Goal: Task Accomplishment & Management: Manage account settings

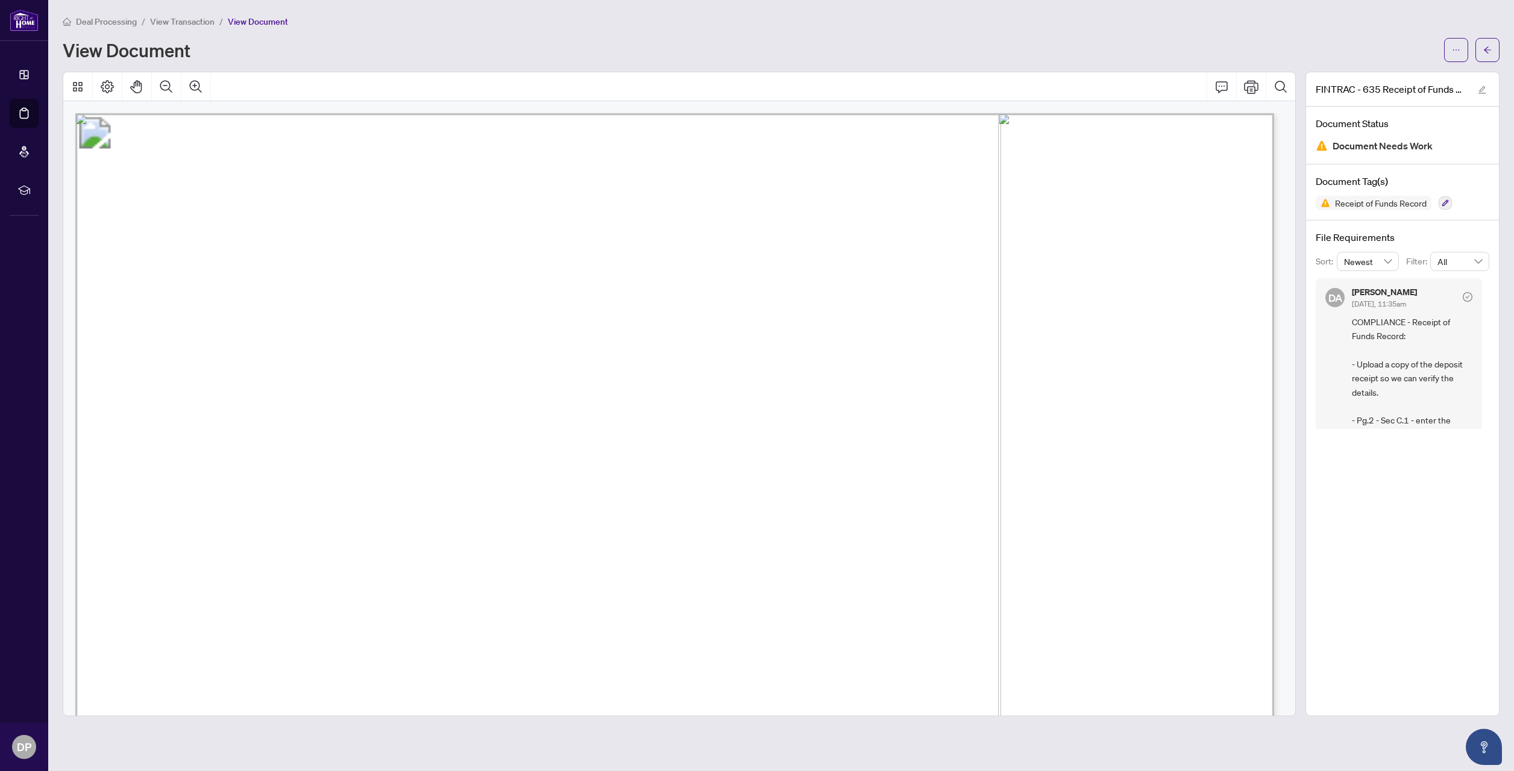
scroll to position [192, 0]
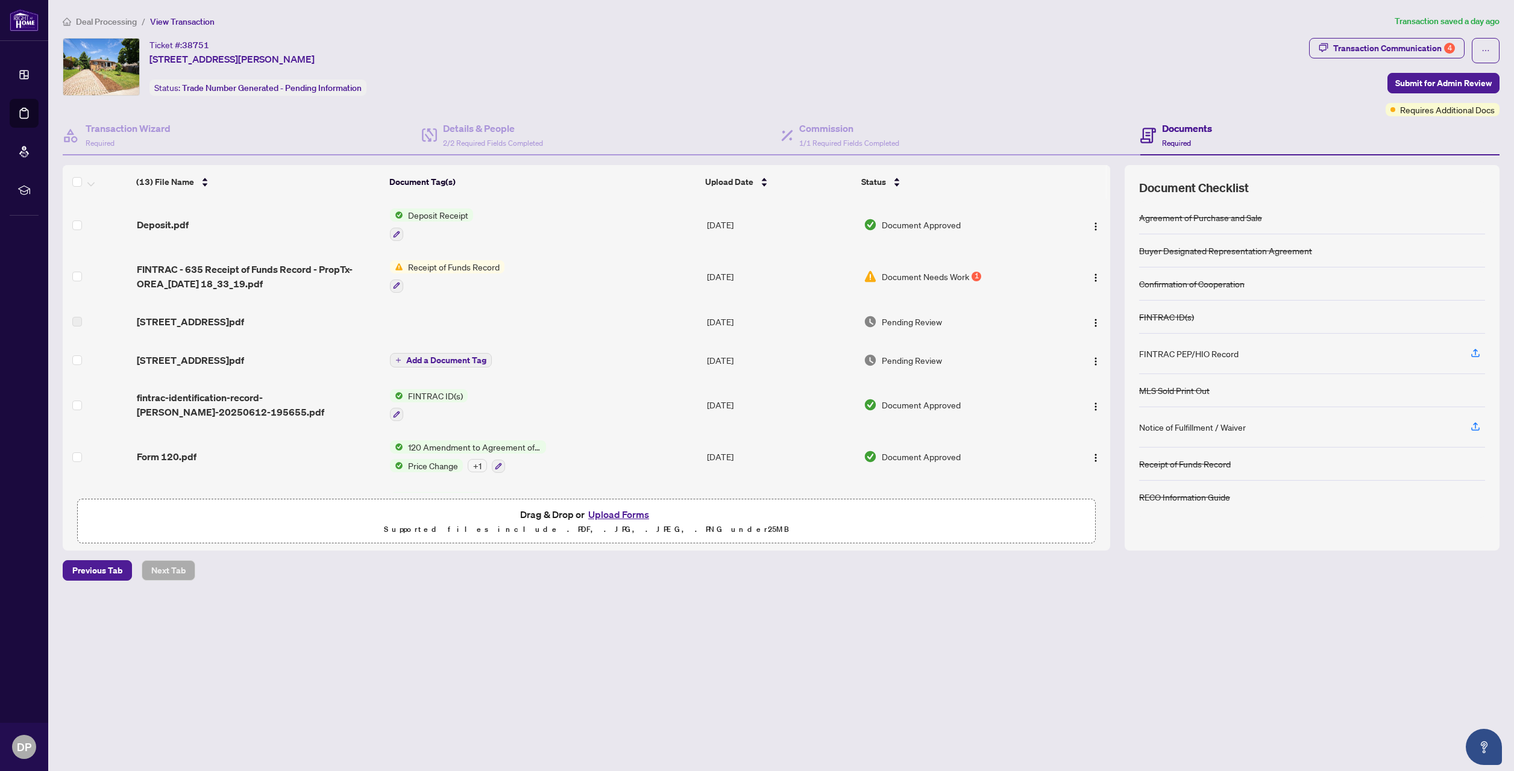
click at [626, 514] on button "Upload Forms" at bounding box center [619, 515] width 68 height 16
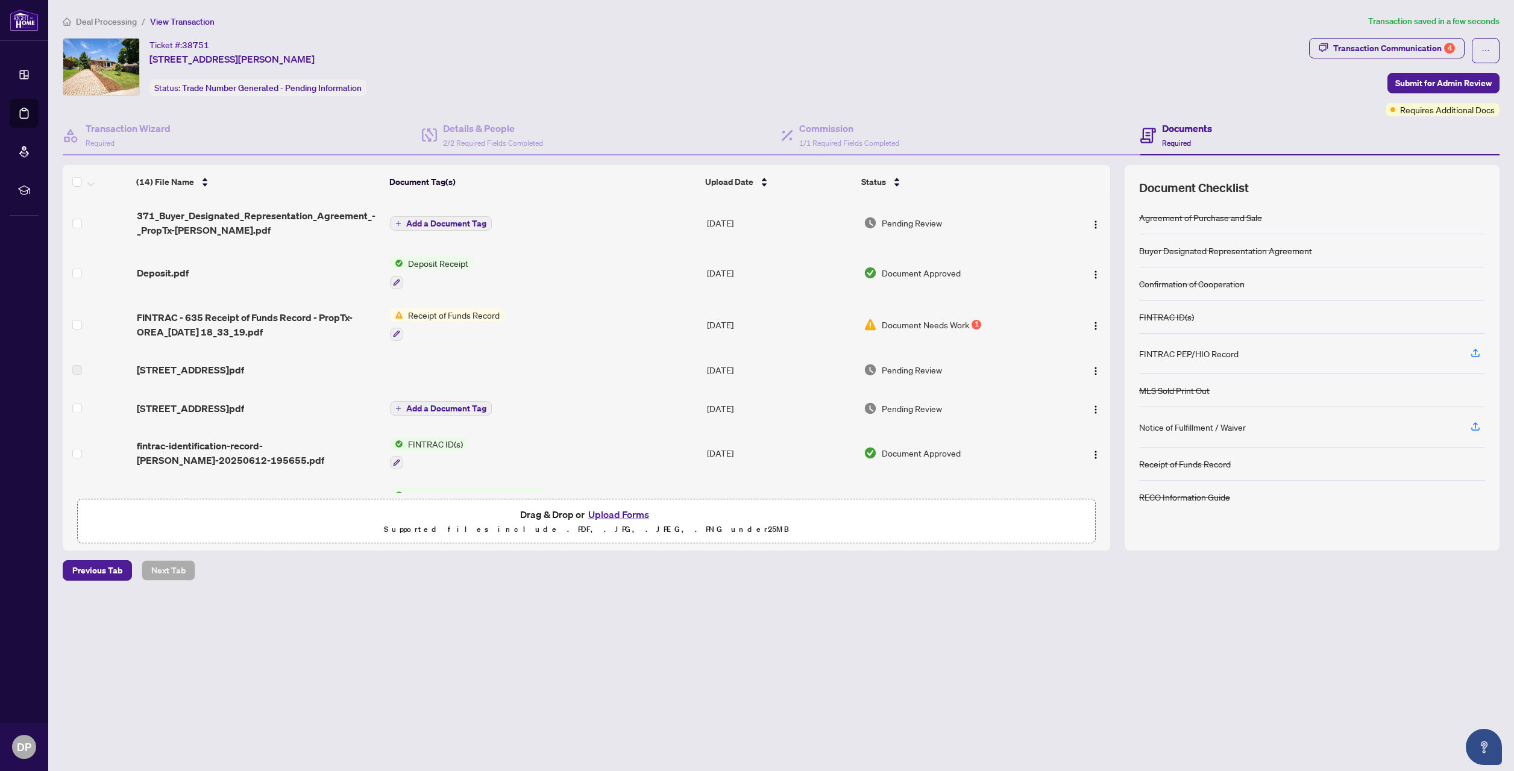
click at [941, 328] on span "Document Needs Work" at bounding box center [925, 324] width 87 height 13
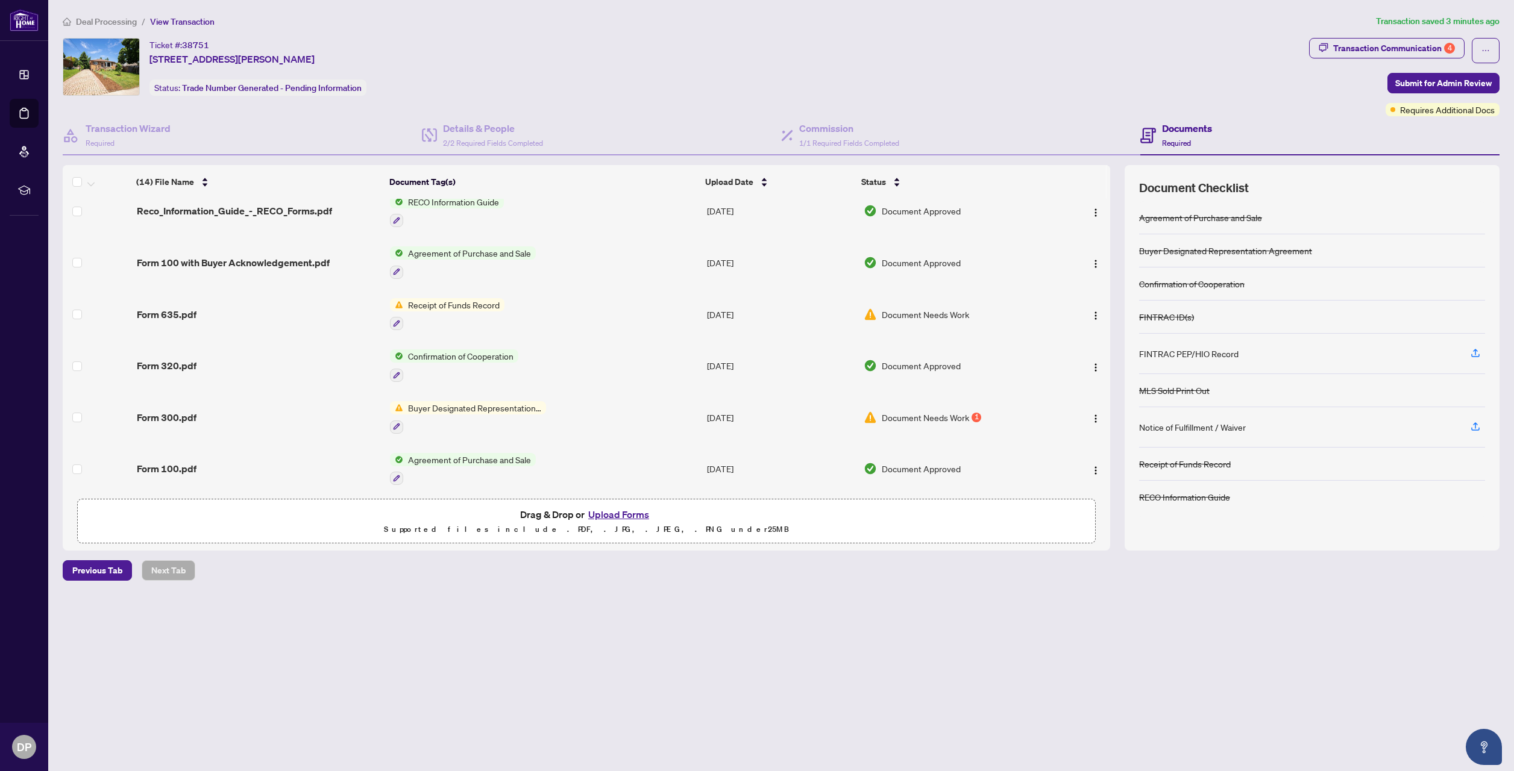
scroll to position [401, 0]
click at [514, 303] on td "Receipt of Funds Record" at bounding box center [543, 312] width 317 height 52
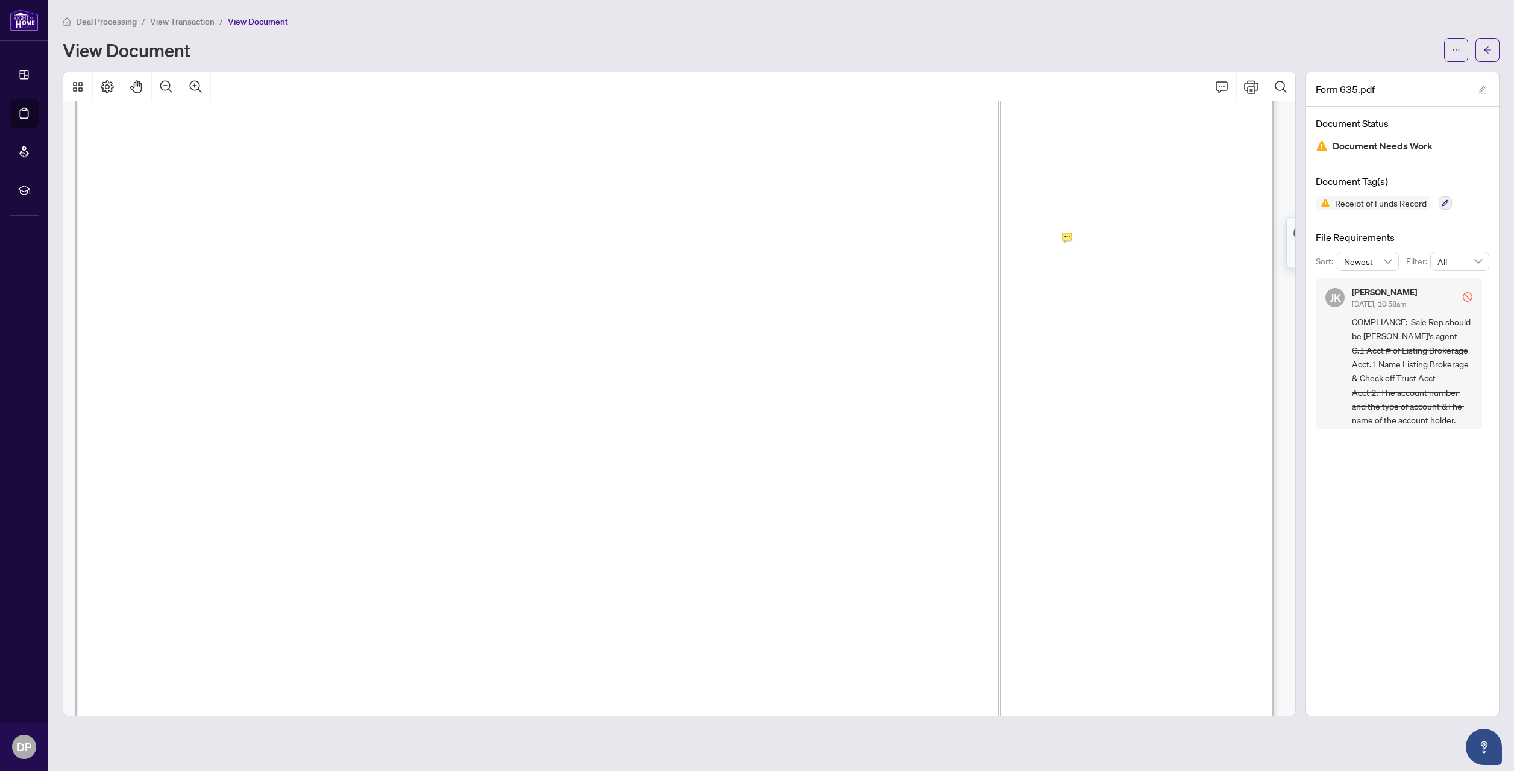
scroll to position [241, 0]
drag, startPoint x: 644, startPoint y: 216, endPoint x: 1032, endPoint y: 220, distance: 388.2
click at [1032, 220] on span "[PERSON_NAME]/REMAX ESCARPMENT REALTY INC BROKERAGE" at bounding box center [762, 216] width 541 height 19
drag, startPoint x: 1032, startPoint y: 220, endPoint x: 940, endPoint y: 217, distance: 91.7
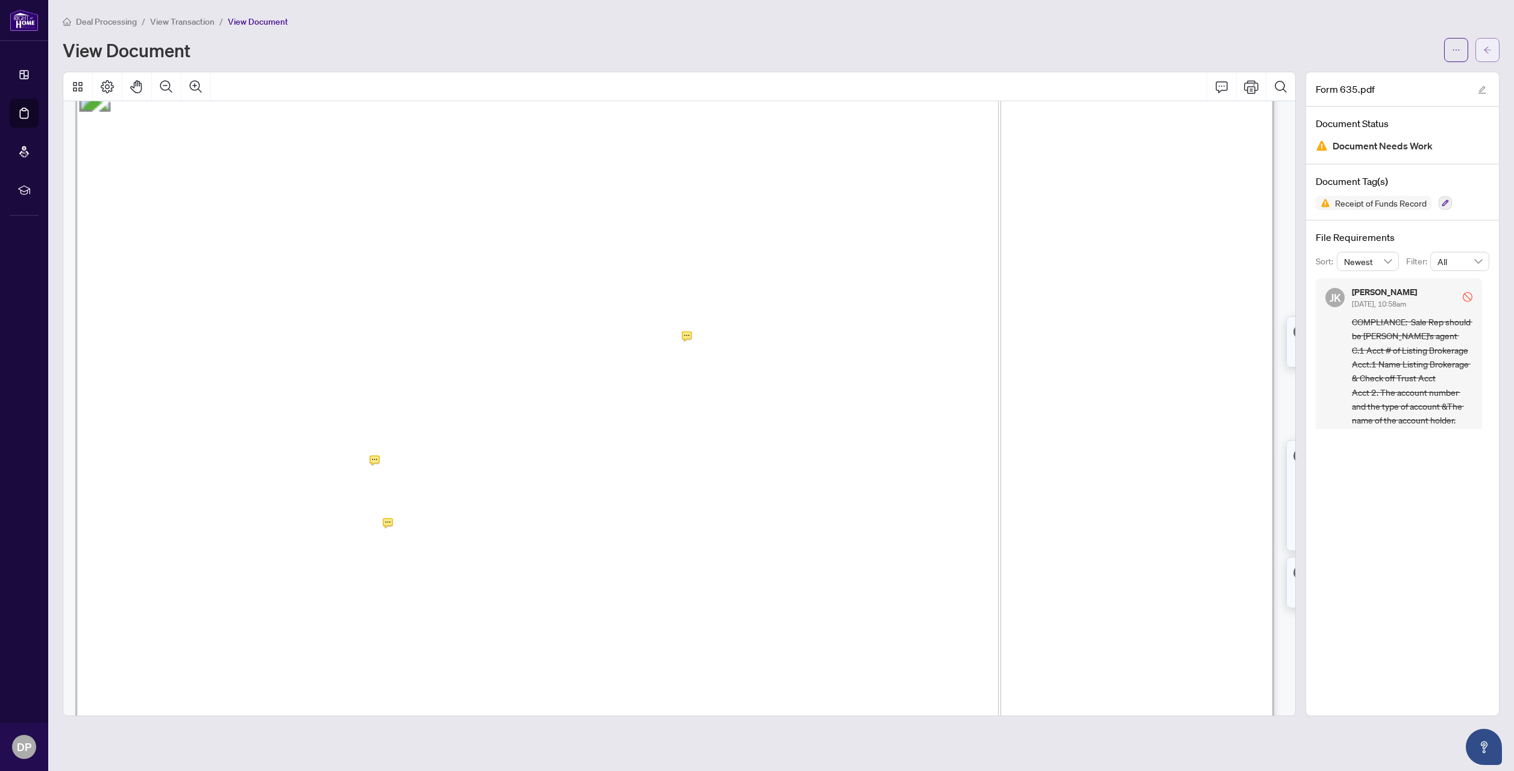
click at [1484, 50] on icon "arrow-left" at bounding box center [1487, 49] width 7 height 7
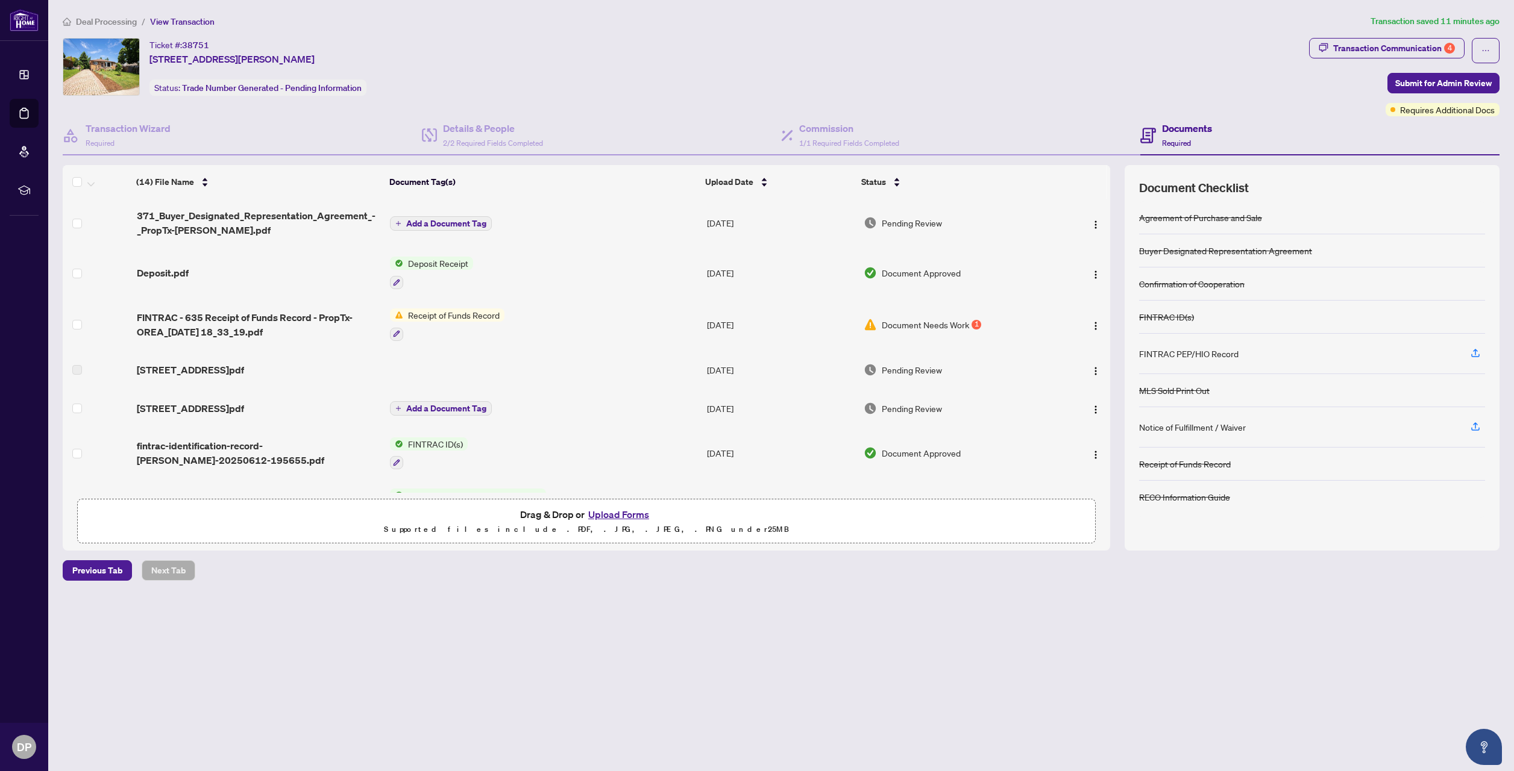
click at [611, 315] on td "Receipt of Funds Record" at bounding box center [543, 325] width 317 height 52
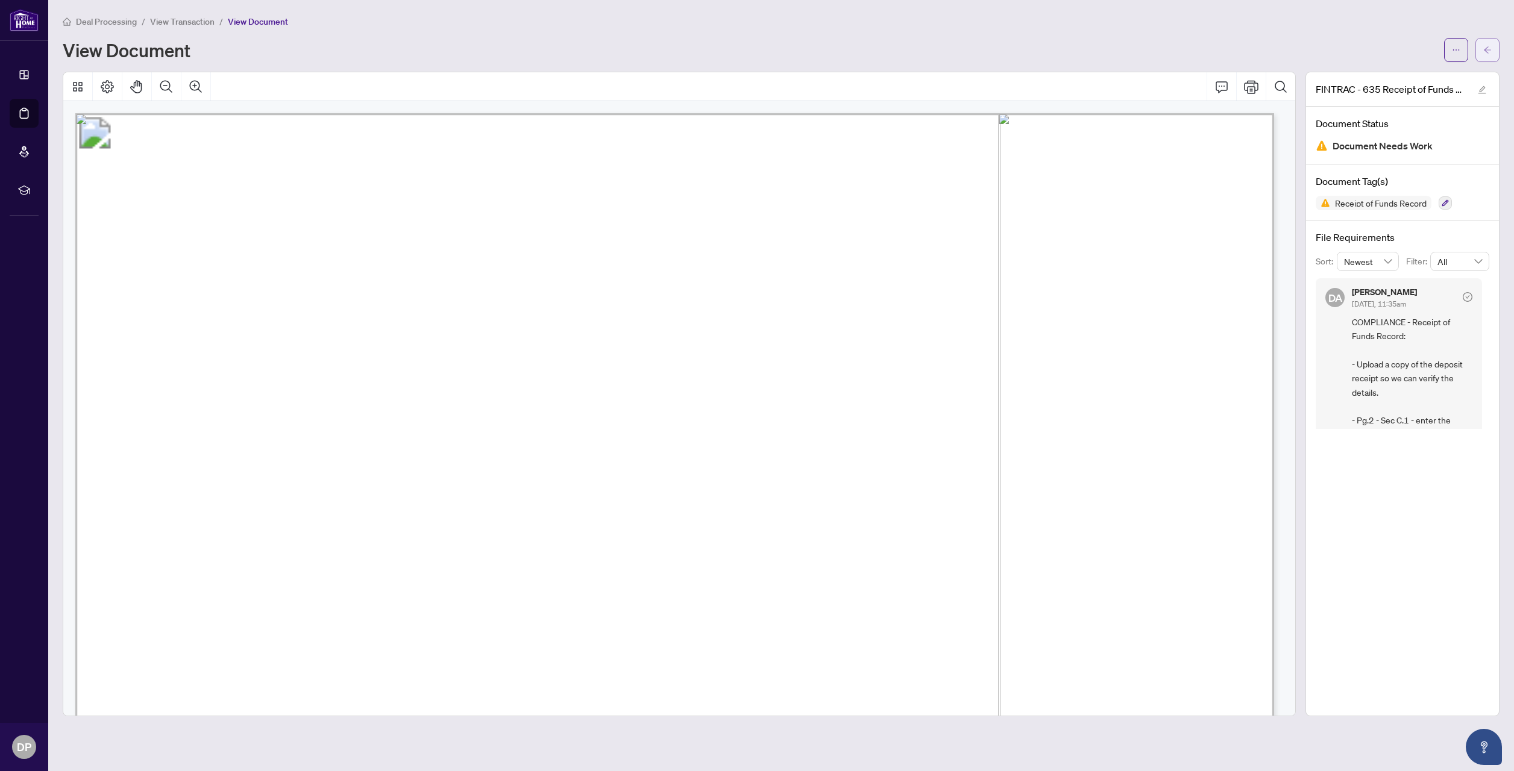
click at [1484, 50] on icon "arrow-left" at bounding box center [1487, 50] width 8 height 8
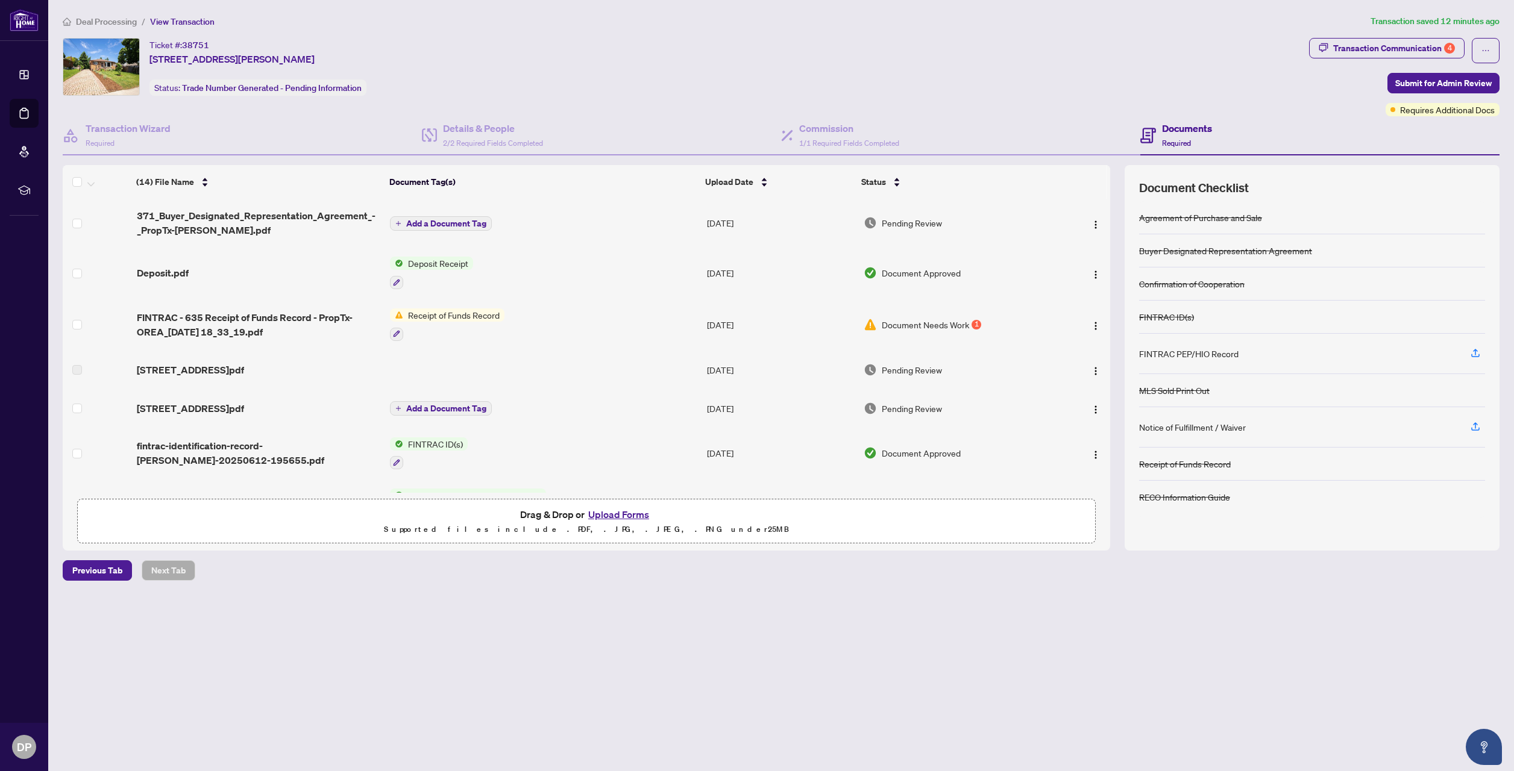
drag, startPoint x: 1110, startPoint y: 306, endPoint x: 1109, endPoint y: 353, distance: 47.0
click at [1110, 360] on div "(14) File Name Document Tag(s) Upload Date Status 371_Buyer_Designated_Represen…" at bounding box center [781, 358] width 1437 height 386
click at [181, 184] on span "(14) File Name" at bounding box center [165, 181] width 58 height 13
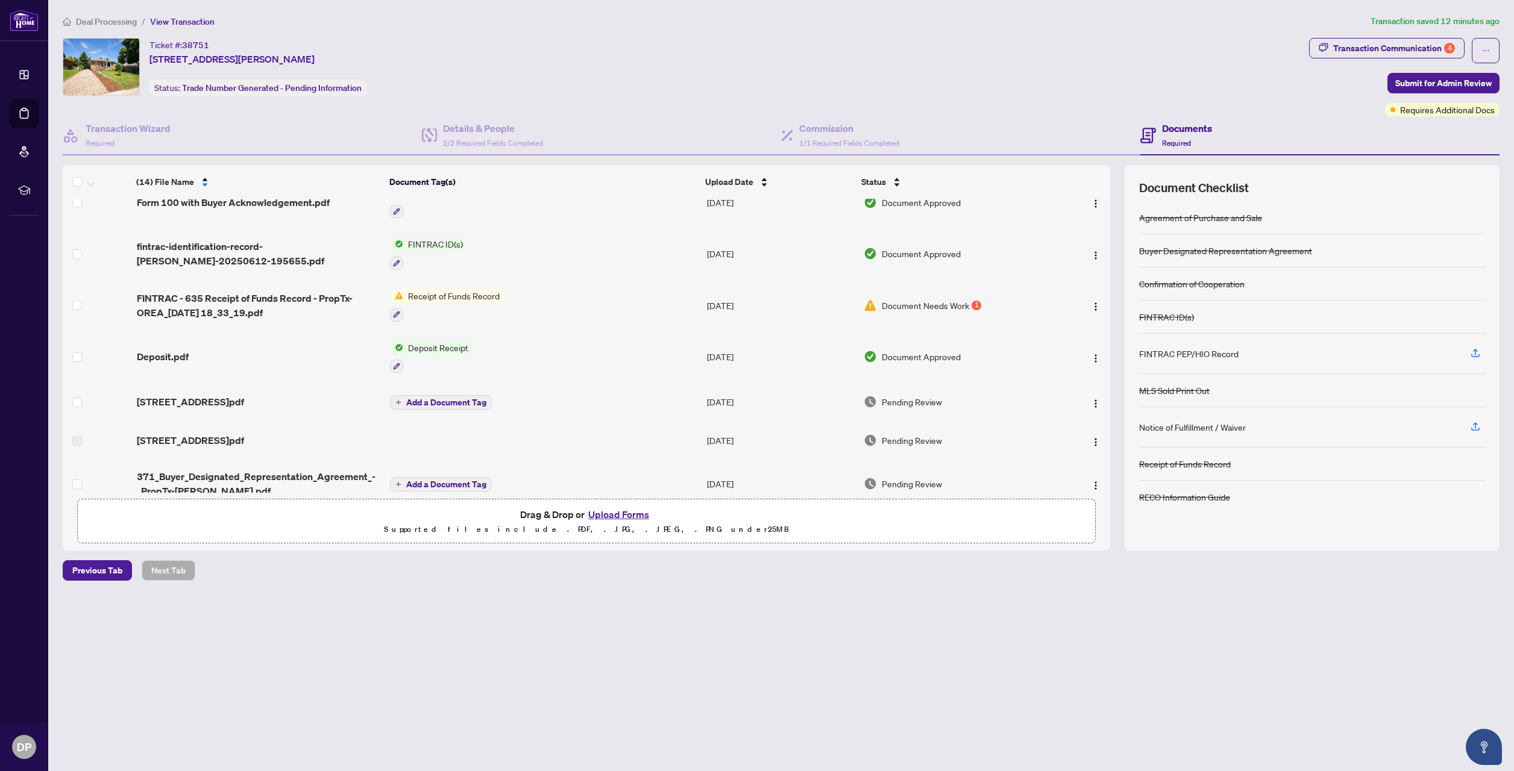
scroll to position [401, 0]
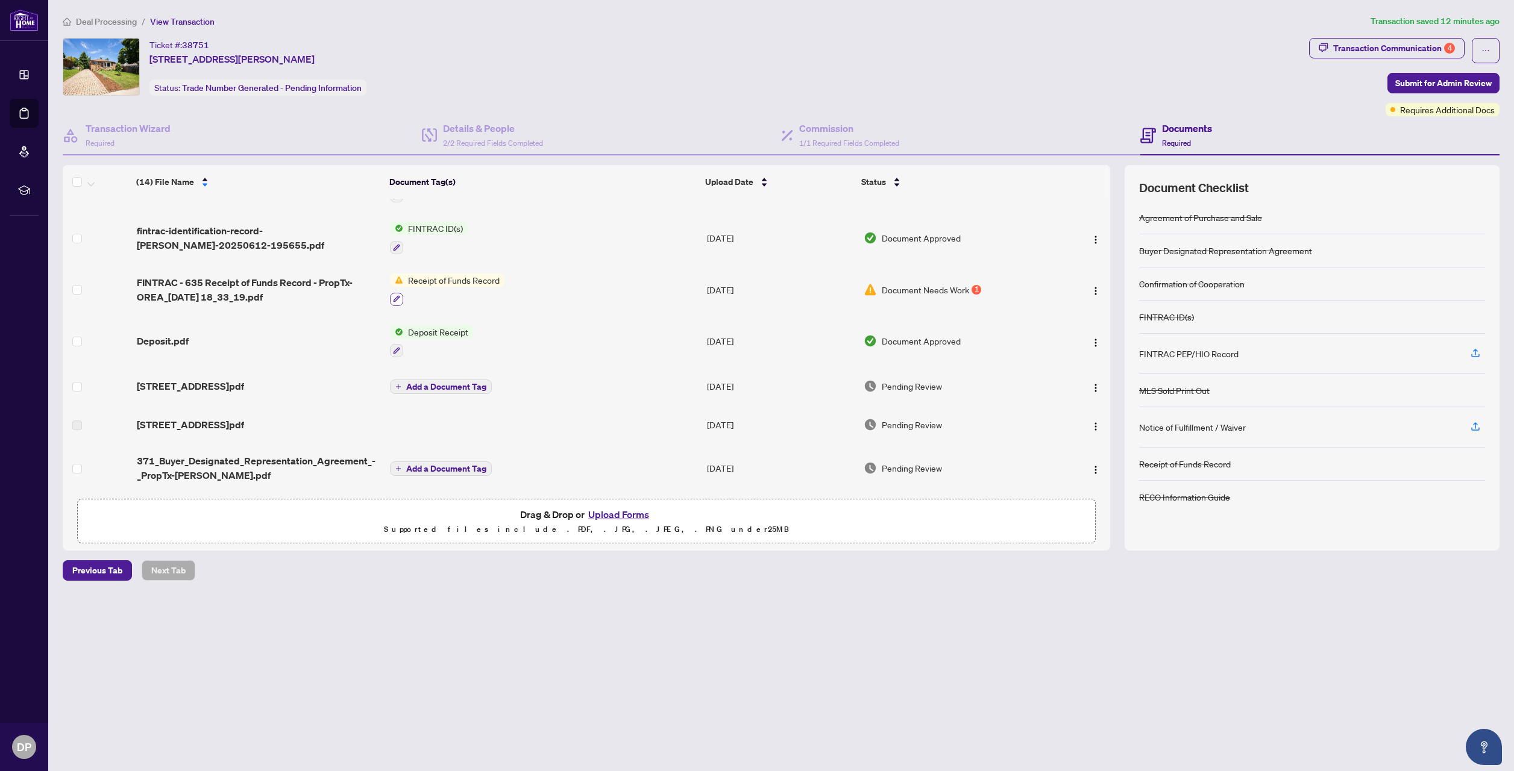
click at [395, 296] on icon "button" at bounding box center [397, 299] width 7 height 7
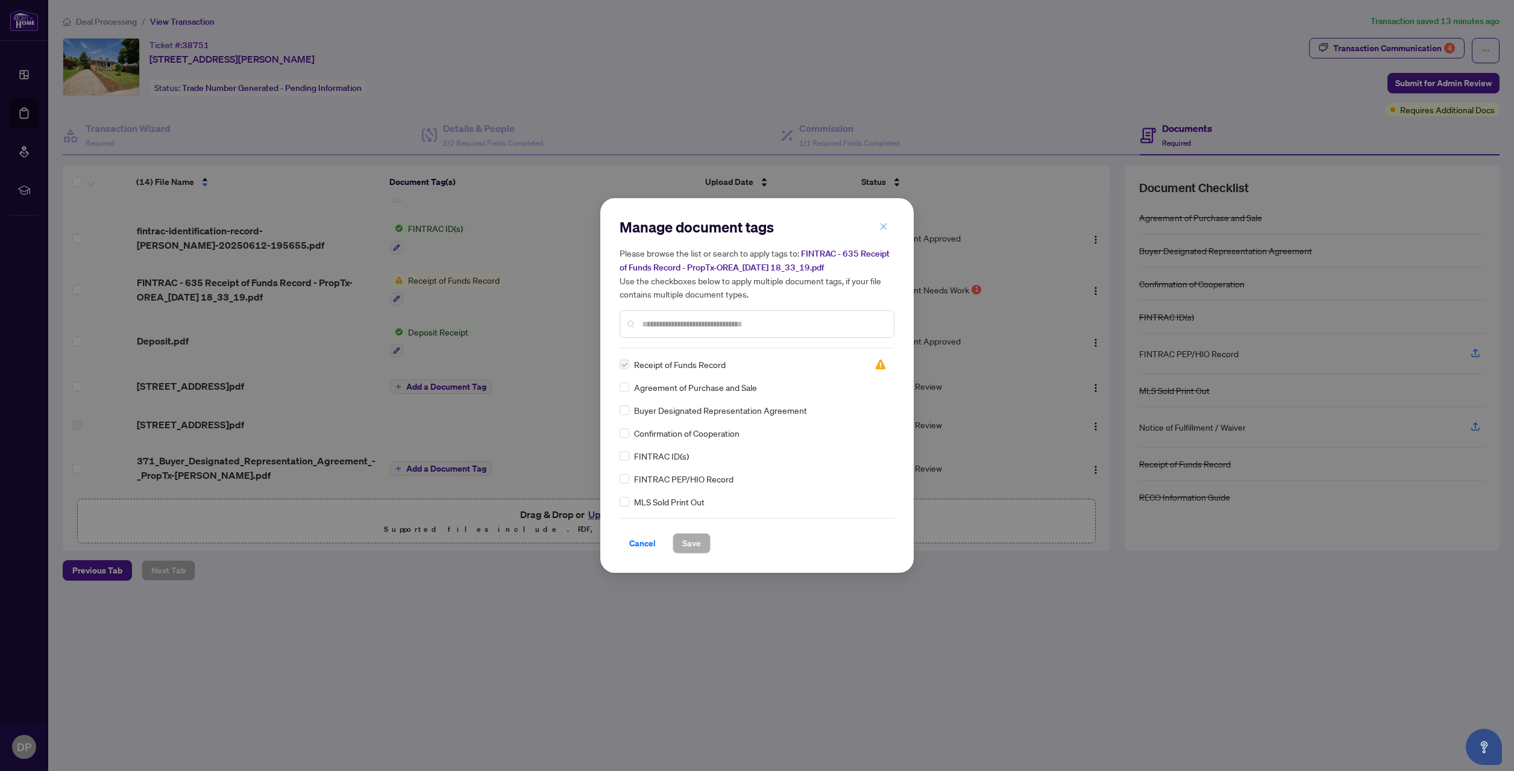
click at [882, 228] on icon "close" at bounding box center [883, 226] width 8 height 8
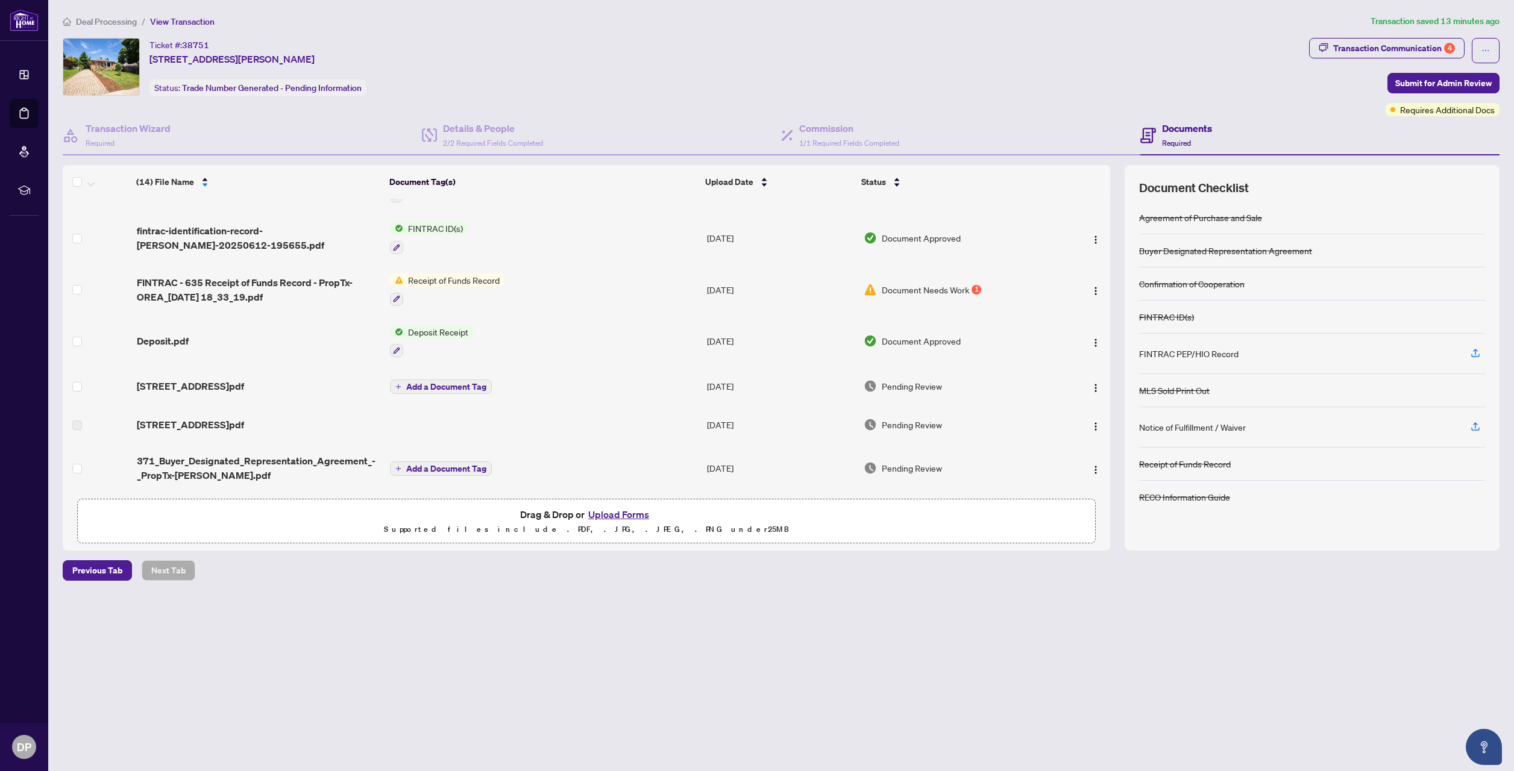
click at [627, 512] on button "Upload Forms" at bounding box center [619, 515] width 68 height 16
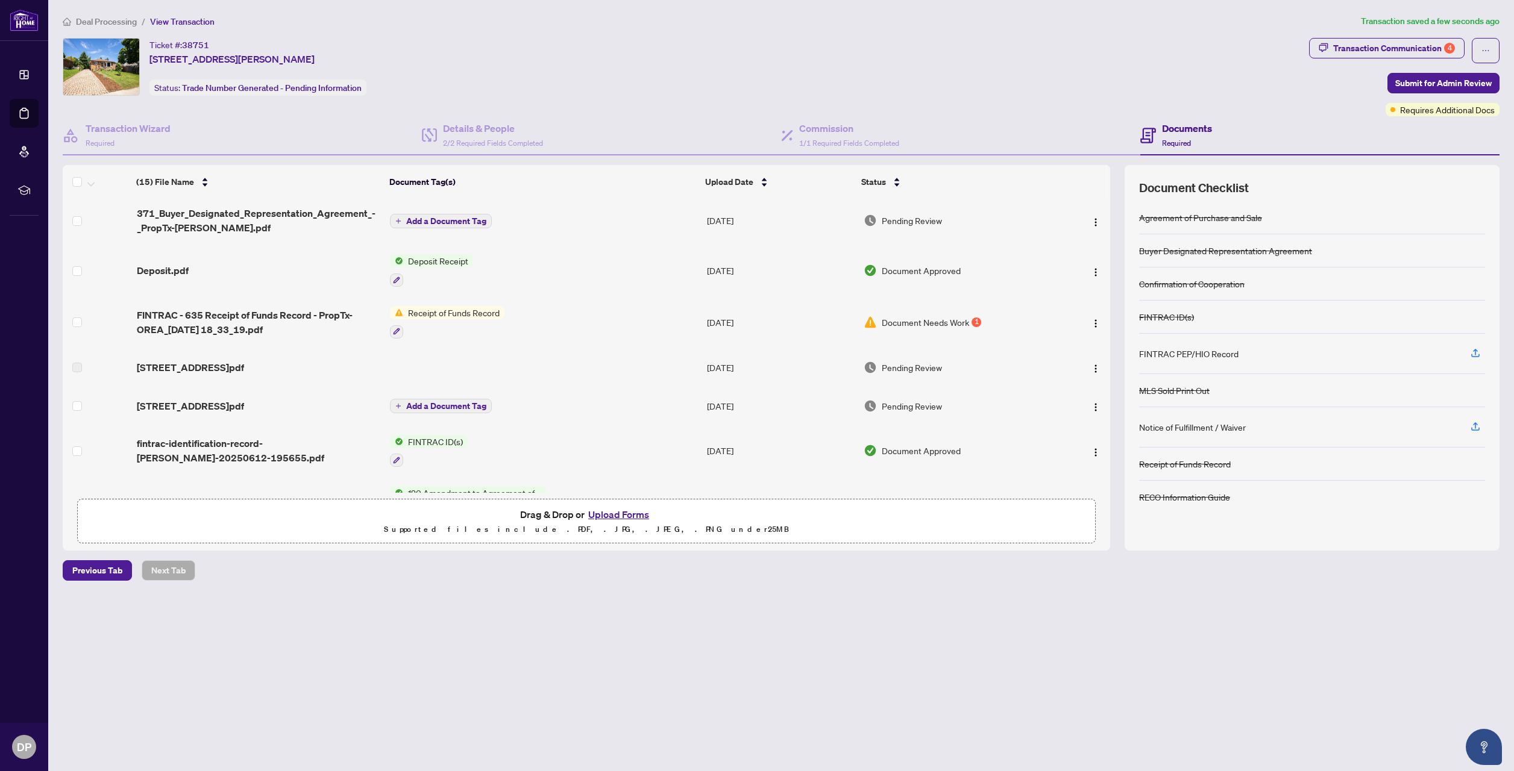
scroll to position [0, 0]
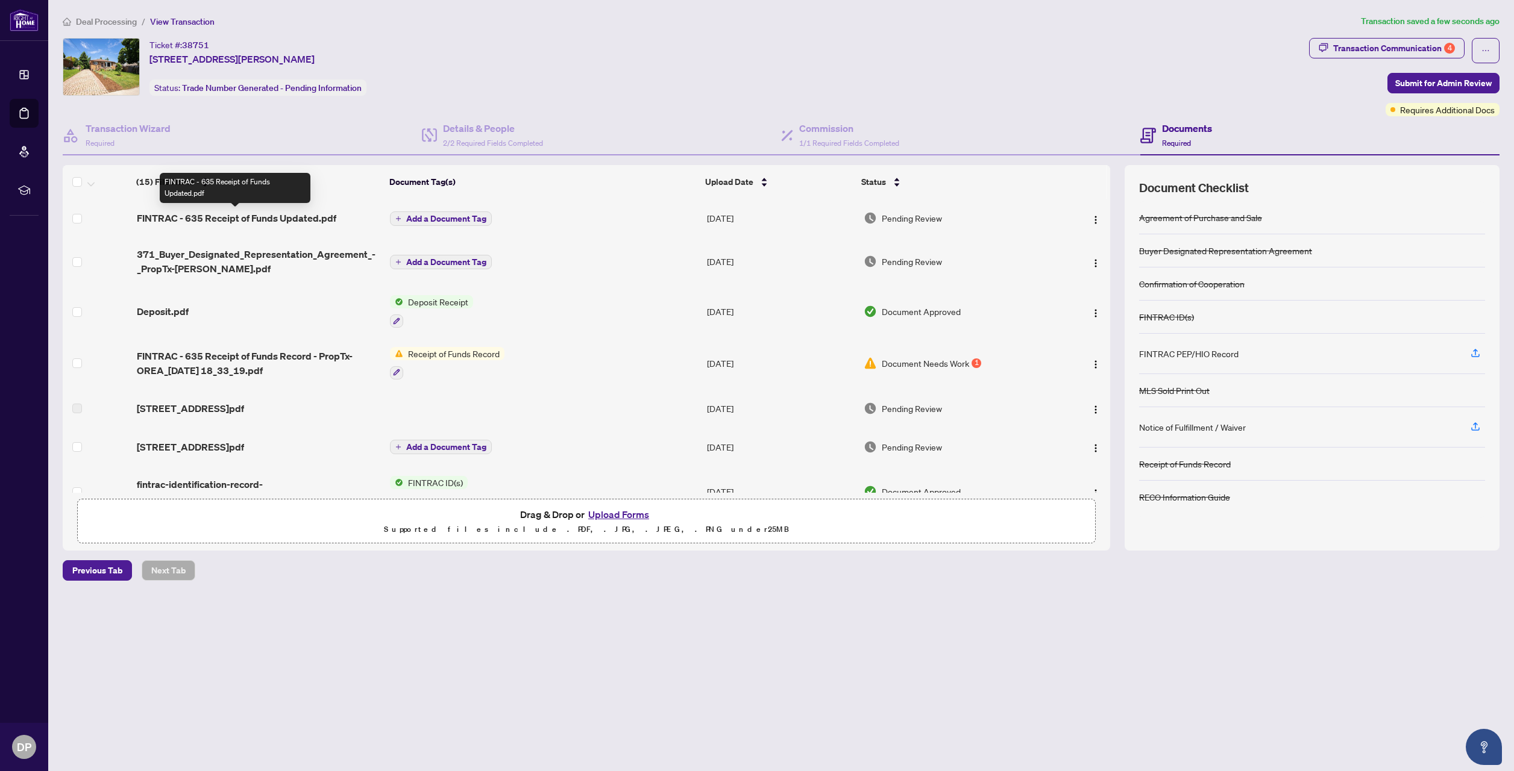
click at [277, 219] on span "FINTRAC - 635 Receipt of Funds Updated.pdf" at bounding box center [236, 218] width 199 height 14
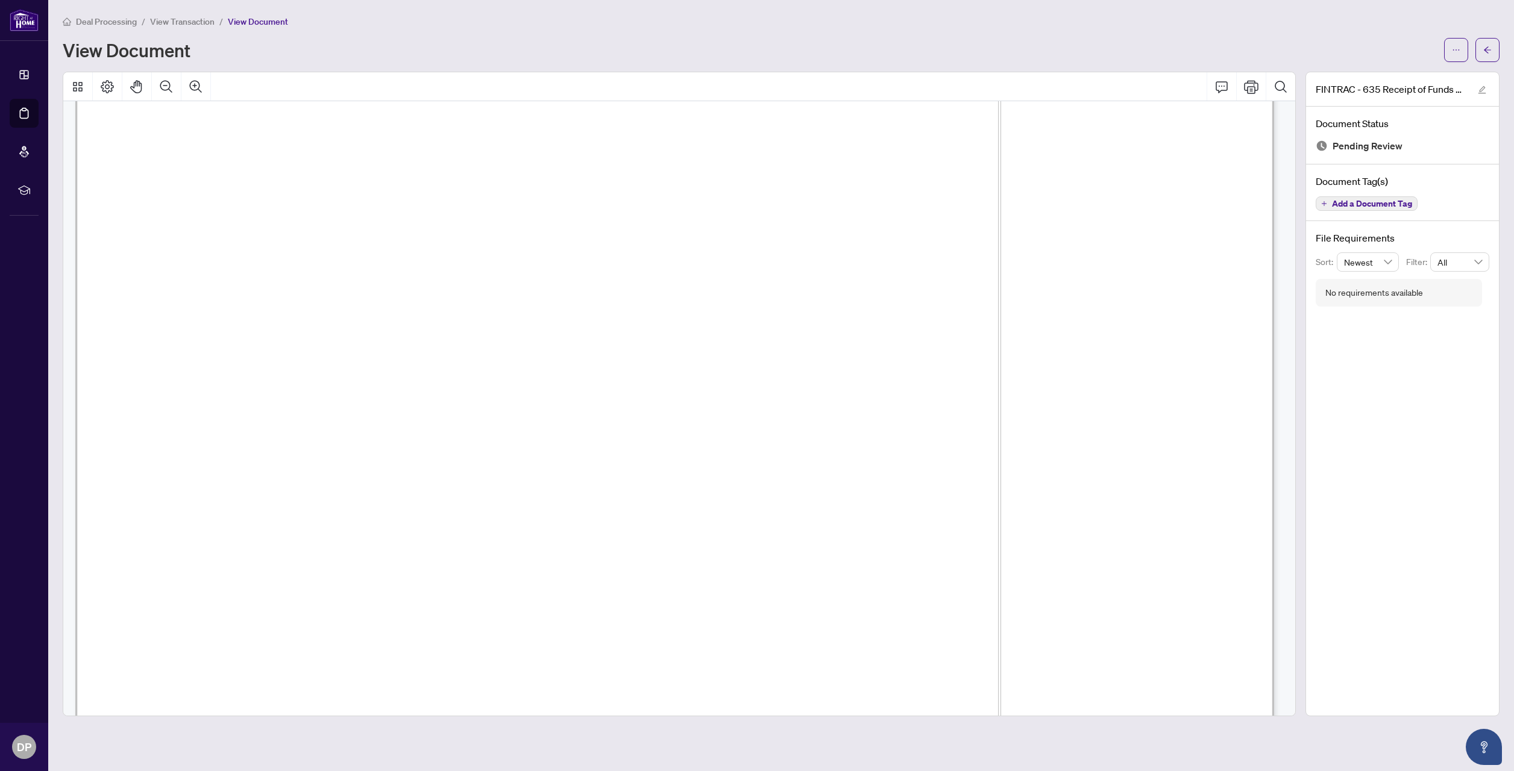
scroll to position [121, 0]
click at [1484, 55] on span "button" at bounding box center [1487, 49] width 8 height 19
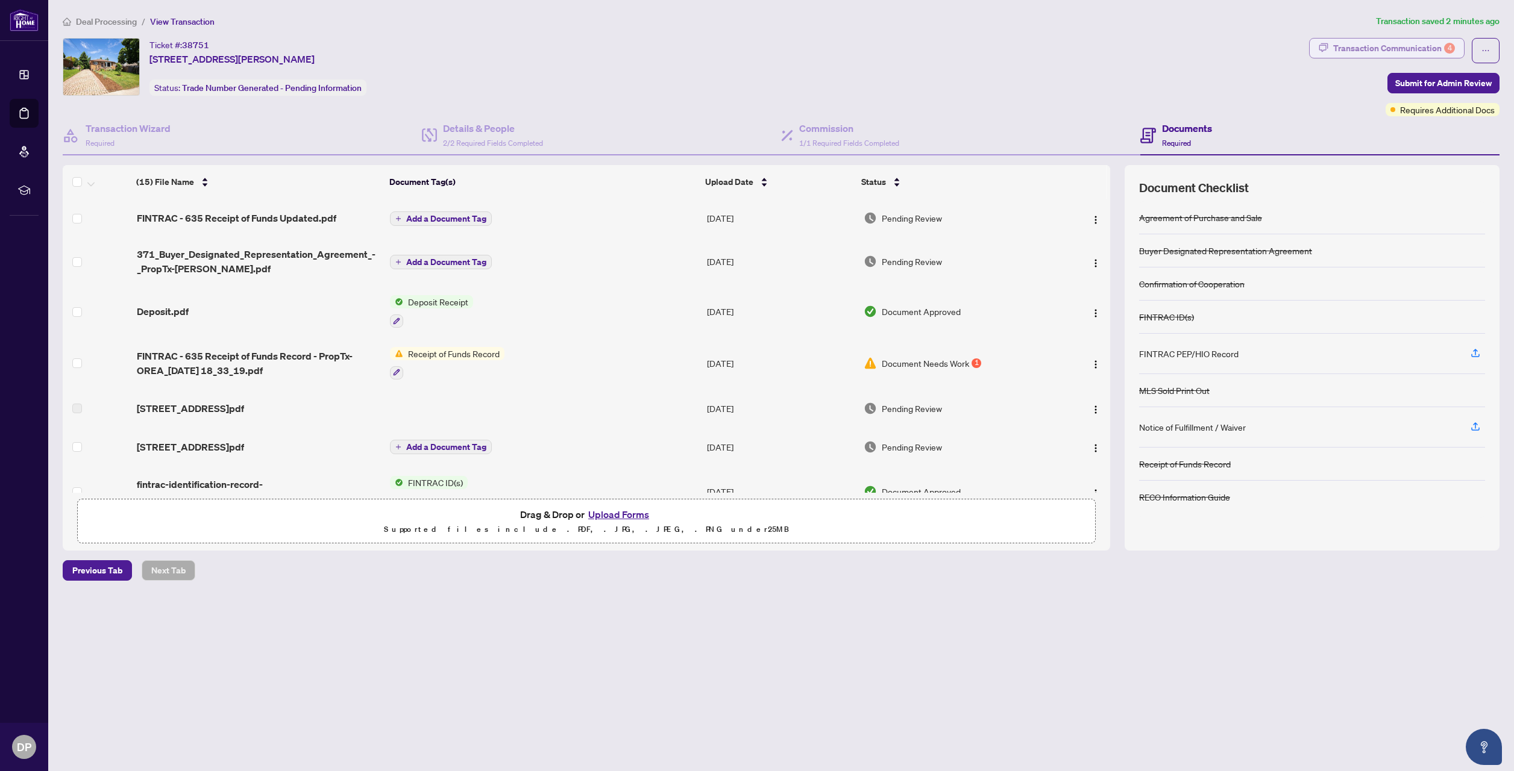
click at [1424, 46] on div "Transaction Communication 4" at bounding box center [1394, 48] width 122 height 19
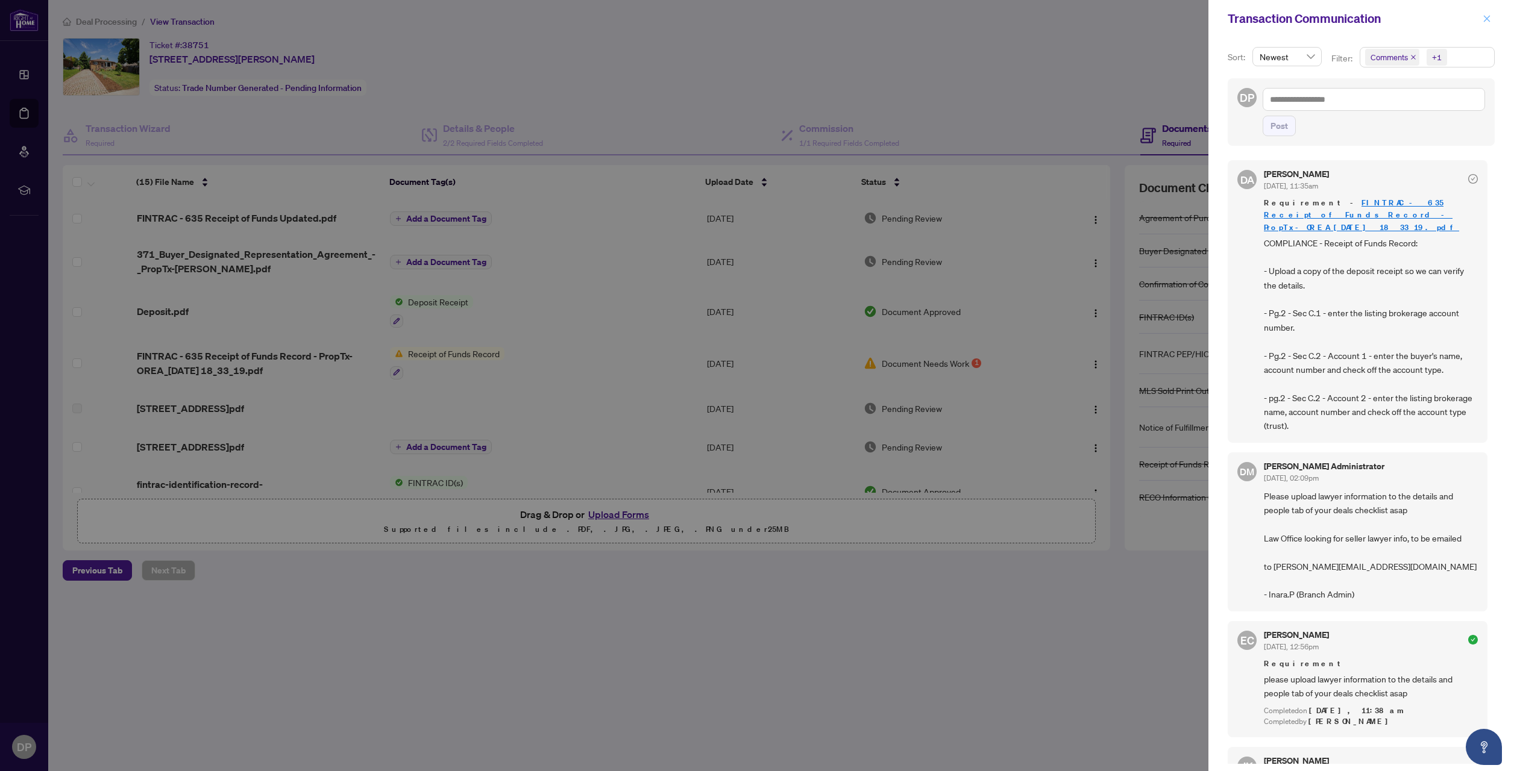
click at [1486, 21] on icon "close" at bounding box center [1487, 18] width 8 height 8
